Goal: Task Accomplishment & Management: Complete application form

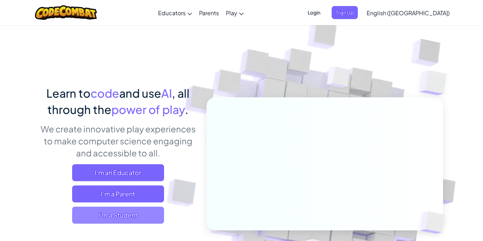
click at [123, 217] on span "I'm a Student" at bounding box center [118, 215] width 92 height 17
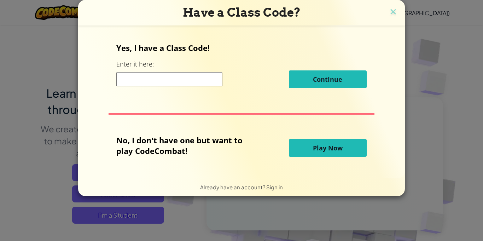
click at [178, 81] on input at bounding box center [169, 79] width 106 height 14
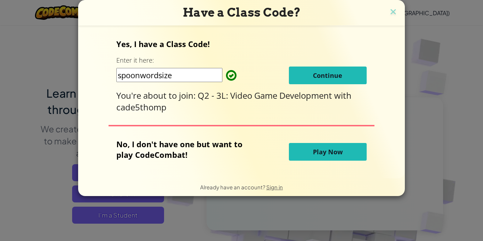
type input "spoonwordsize"
click at [347, 71] on button "Continue" at bounding box center [328, 76] width 78 height 18
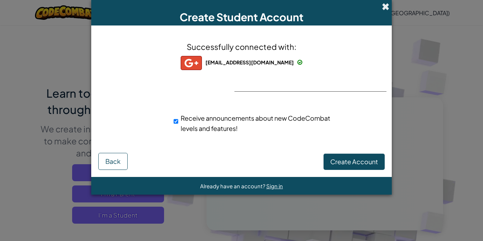
click at [386, 6] on span at bounding box center [385, 6] width 7 height 7
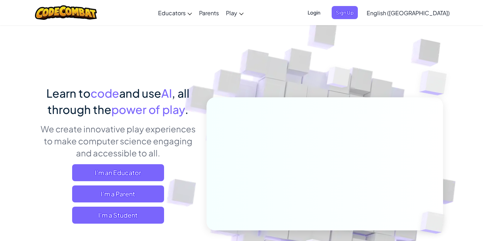
click at [325, 15] on span "Login" at bounding box center [313, 12] width 21 height 13
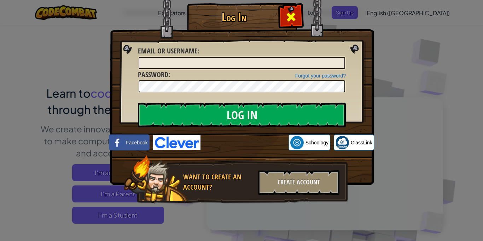
click at [294, 21] on span at bounding box center [290, 16] width 11 height 11
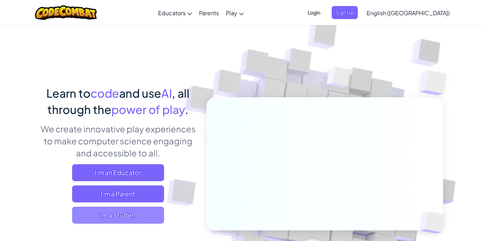
click at [133, 215] on span "I'm a Student" at bounding box center [118, 215] width 92 height 17
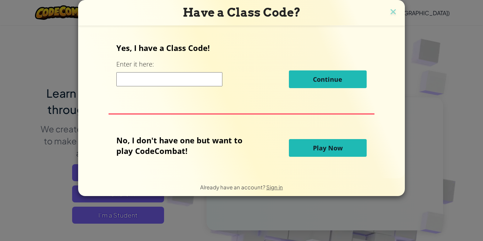
click at [199, 79] on input at bounding box center [169, 79] width 106 height 14
type input "spoonwordsize"
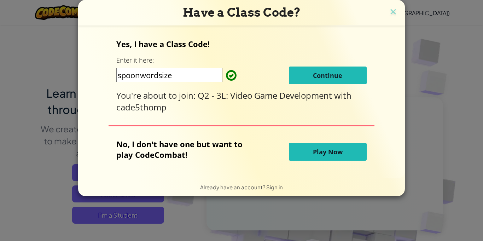
click at [322, 77] on span "Continue" at bounding box center [327, 75] width 29 height 8
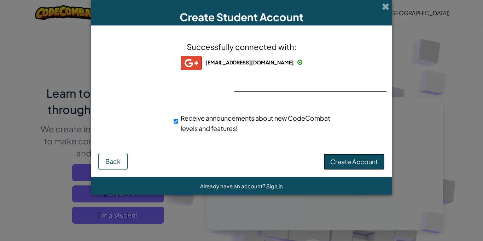
click at [373, 166] on button "Create Account" at bounding box center [354, 162] width 61 height 16
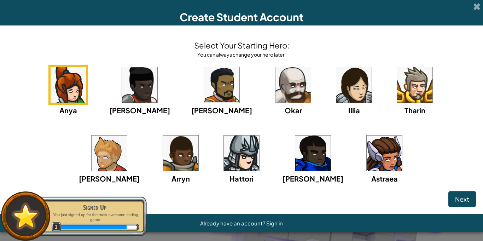
click at [397, 90] on img at bounding box center [414, 84] width 35 height 35
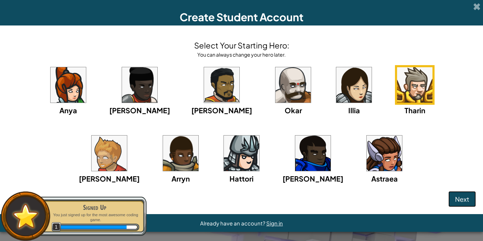
click at [469, 201] on button "Next" at bounding box center [463, 199] width 28 height 16
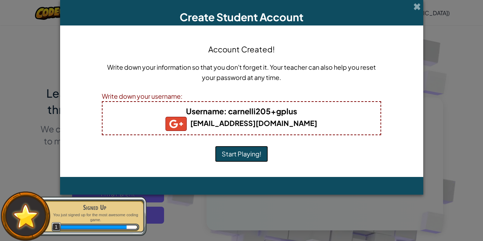
click at [257, 152] on button "Start Playing!" at bounding box center [241, 154] width 53 height 16
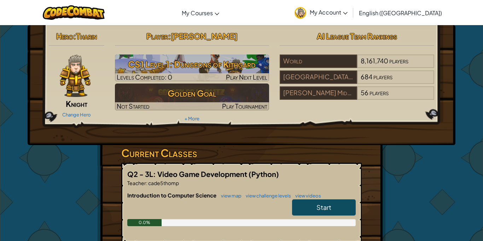
click at [78, 77] on img at bounding box center [75, 75] width 31 height 42
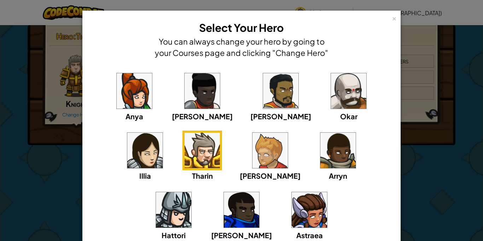
click at [331, 103] on img at bounding box center [348, 90] width 35 height 35
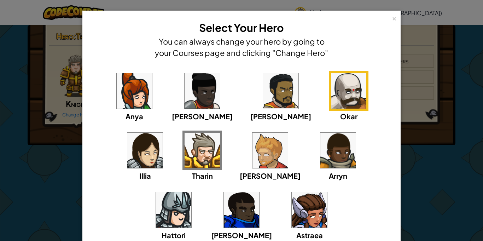
scroll to position [64, 0]
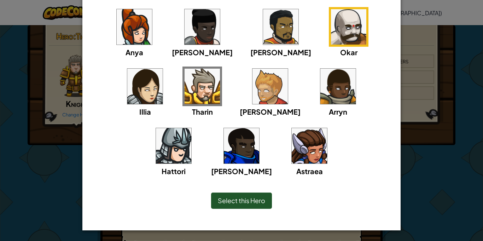
click at [251, 198] on span "Select this Hero" at bounding box center [241, 200] width 47 height 8
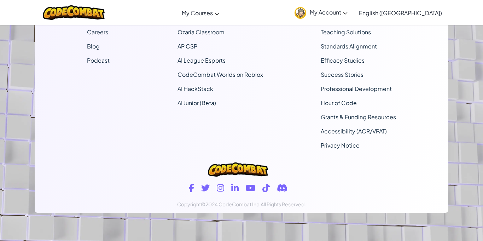
scroll to position [0, 0]
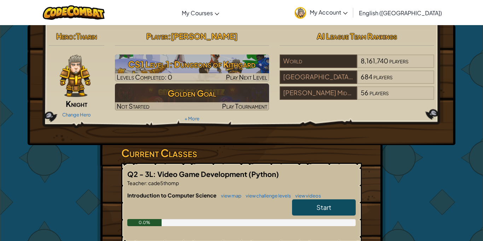
click at [81, 68] on img at bounding box center [75, 75] width 31 height 42
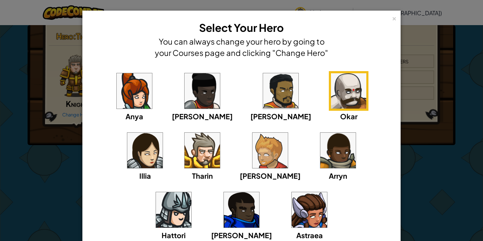
click at [331, 100] on img at bounding box center [348, 90] width 35 height 35
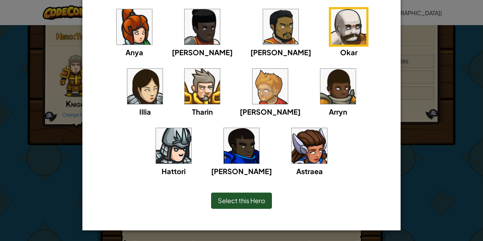
click at [246, 195] on div "Select this Hero" at bounding box center [241, 200] width 61 height 16
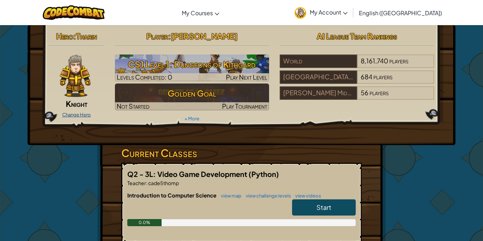
click at [81, 116] on link "Change Hero" at bounding box center [76, 115] width 29 height 6
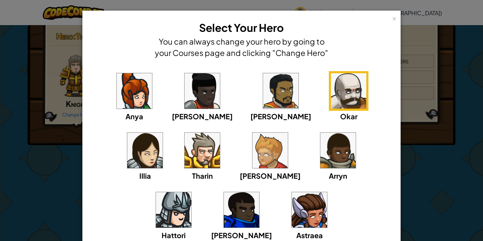
click at [331, 91] on img at bounding box center [348, 90] width 35 height 35
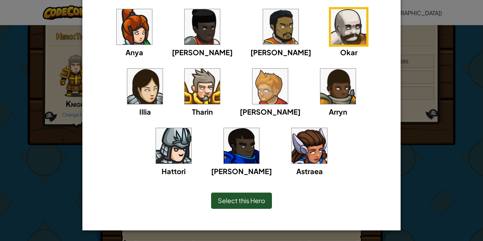
click at [251, 202] on span "Select this Hero" at bounding box center [241, 200] width 47 height 8
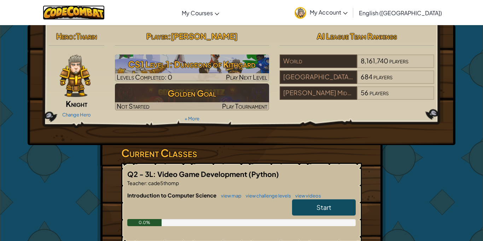
click at [64, 10] on img at bounding box center [74, 12] width 62 height 15
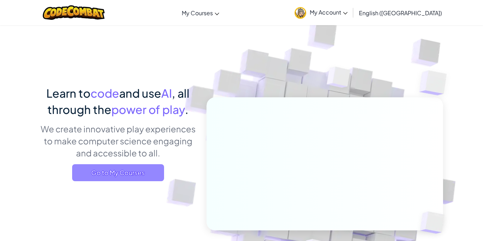
click at [144, 170] on span "Go to My Courses" at bounding box center [118, 172] width 92 height 17
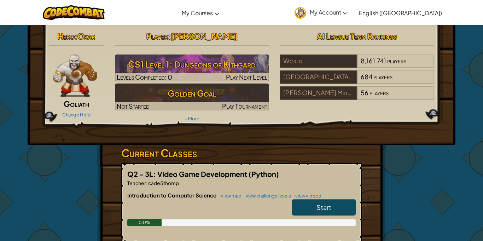
click at [62, 72] on img at bounding box center [75, 75] width 44 height 42
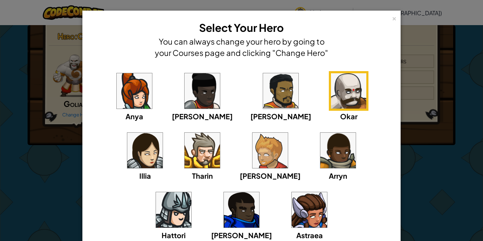
click at [185, 159] on img at bounding box center [202, 150] width 35 height 35
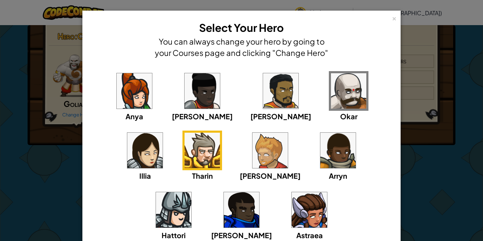
scroll to position [64, 0]
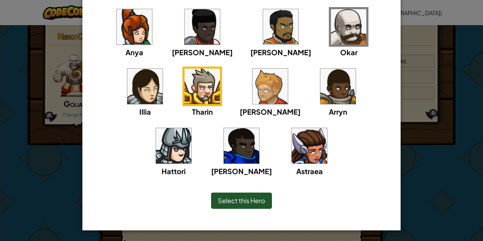
click at [229, 200] on span "Select this Hero" at bounding box center [241, 200] width 47 height 8
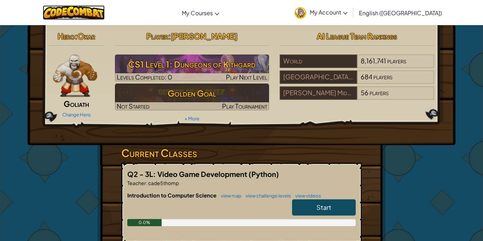
click at [68, 10] on img at bounding box center [74, 12] width 62 height 15
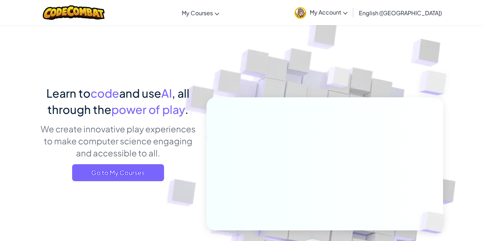
click at [123, 183] on div "Learn to code and use AI , all through the power of play . We create innovative…" at bounding box center [118, 136] width 156 height 102
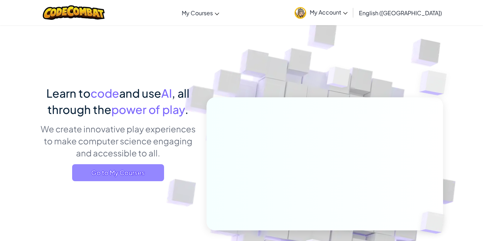
click at [125, 179] on span "Go to My Courses" at bounding box center [118, 172] width 92 height 17
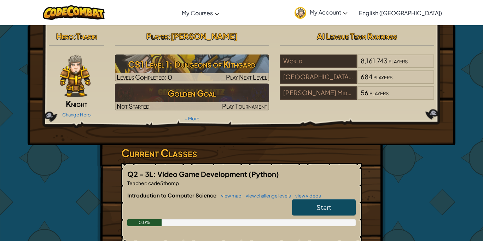
click at [82, 82] on img at bounding box center [75, 75] width 31 height 42
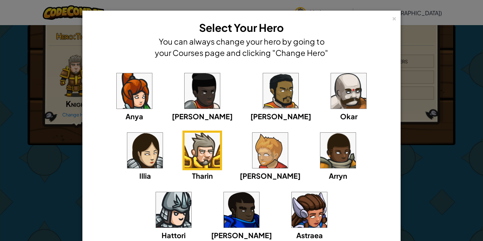
click at [191, 192] on img at bounding box center [173, 209] width 35 height 35
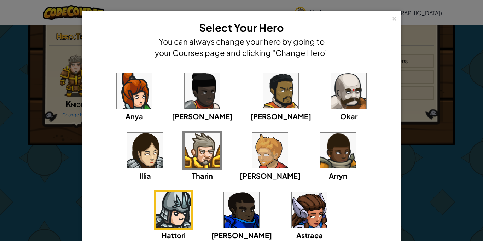
scroll to position [64, 0]
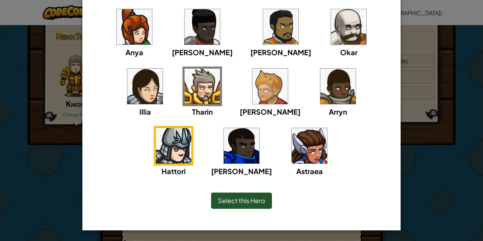
click at [250, 195] on div "Select this Hero" at bounding box center [241, 200] width 61 height 16
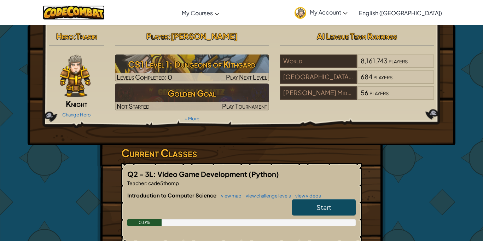
click at [100, 10] on img at bounding box center [74, 12] width 62 height 15
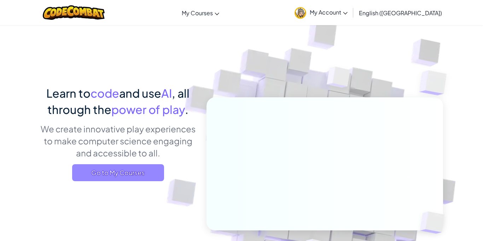
click at [106, 179] on span "Go to My Courses" at bounding box center [118, 172] width 92 height 17
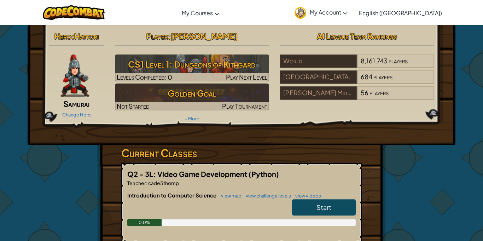
click at [88, 89] on img at bounding box center [74, 75] width 29 height 42
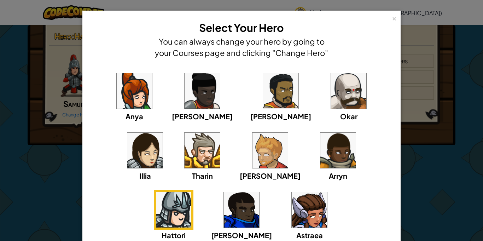
click at [185, 164] on img at bounding box center [202, 150] width 35 height 35
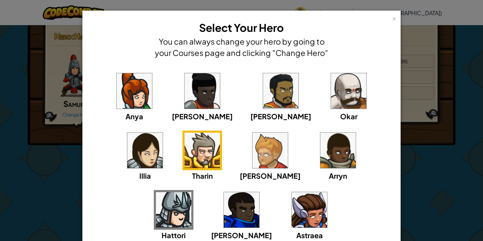
scroll to position [64, 0]
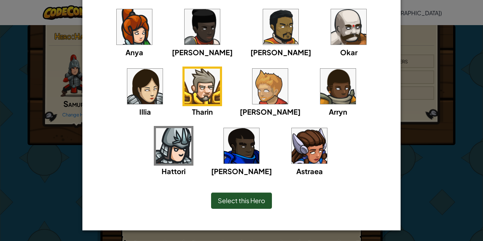
click at [254, 196] on span "Select this Hero" at bounding box center [241, 200] width 47 height 8
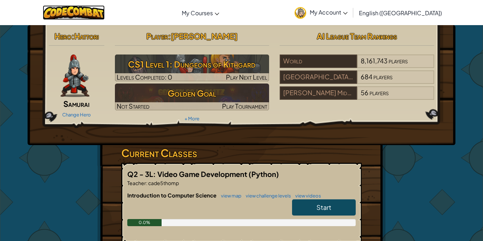
click at [102, 13] on img at bounding box center [74, 12] width 62 height 15
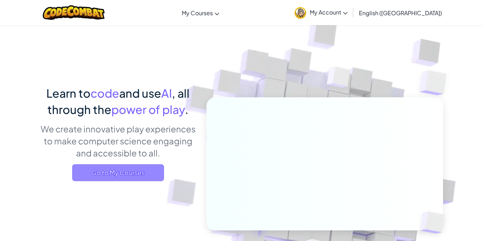
click at [118, 175] on span "Go to My Courses" at bounding box center [118, 172] width 92 height 17
